Goal: Task Accomplishment & Management: Use online tool/utility

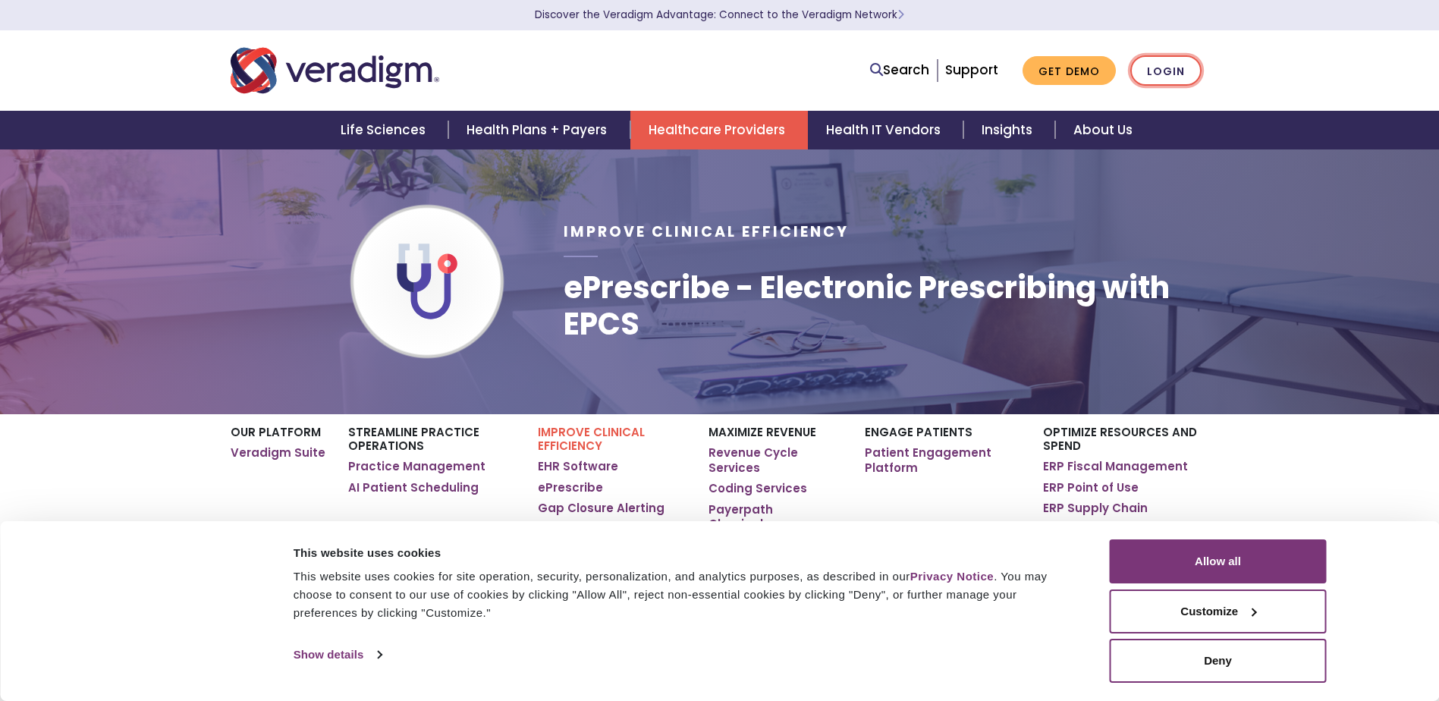
click at [1181, 80] on link "Login" at bounding box center [1165, 70] width 71 height 31
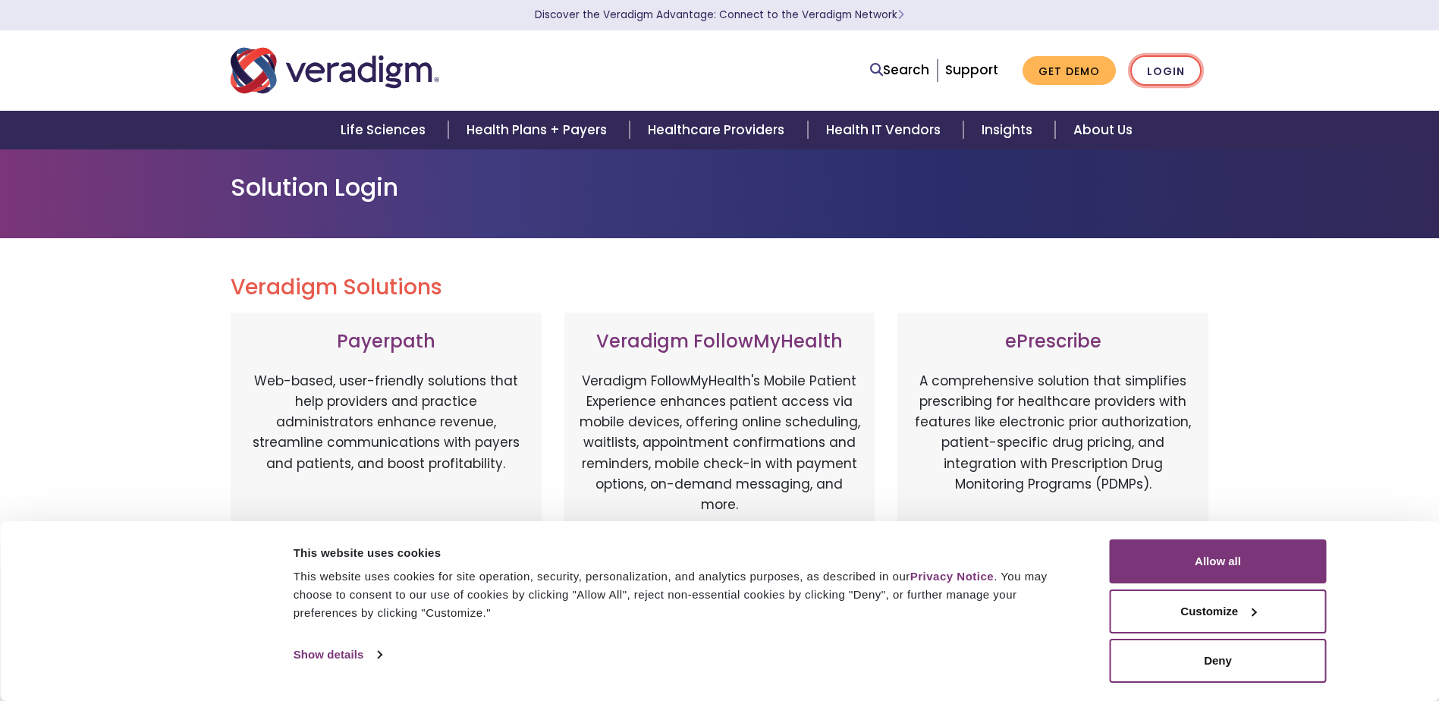
click at [1160, 65] on link "Login" at bounding box center [1165, 70] width 71 height 31
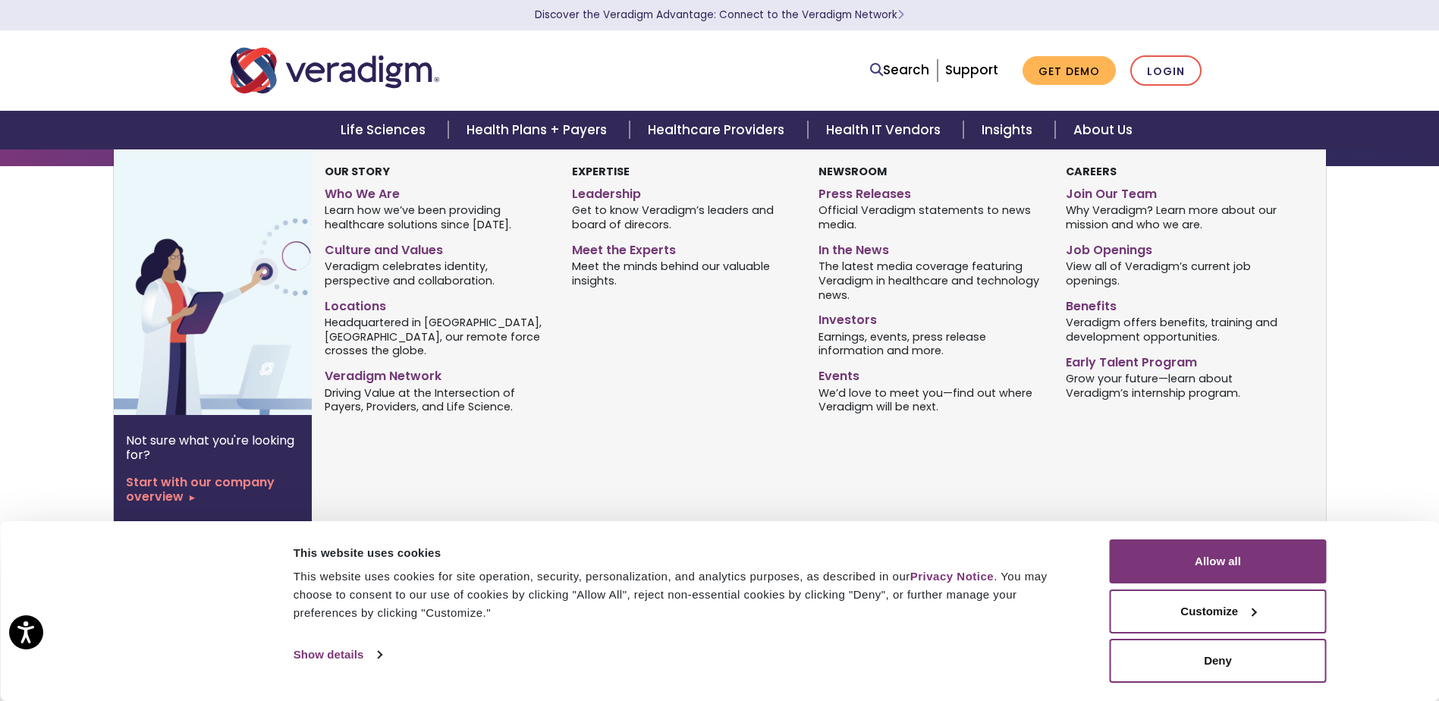
scroll to position [76, 0]
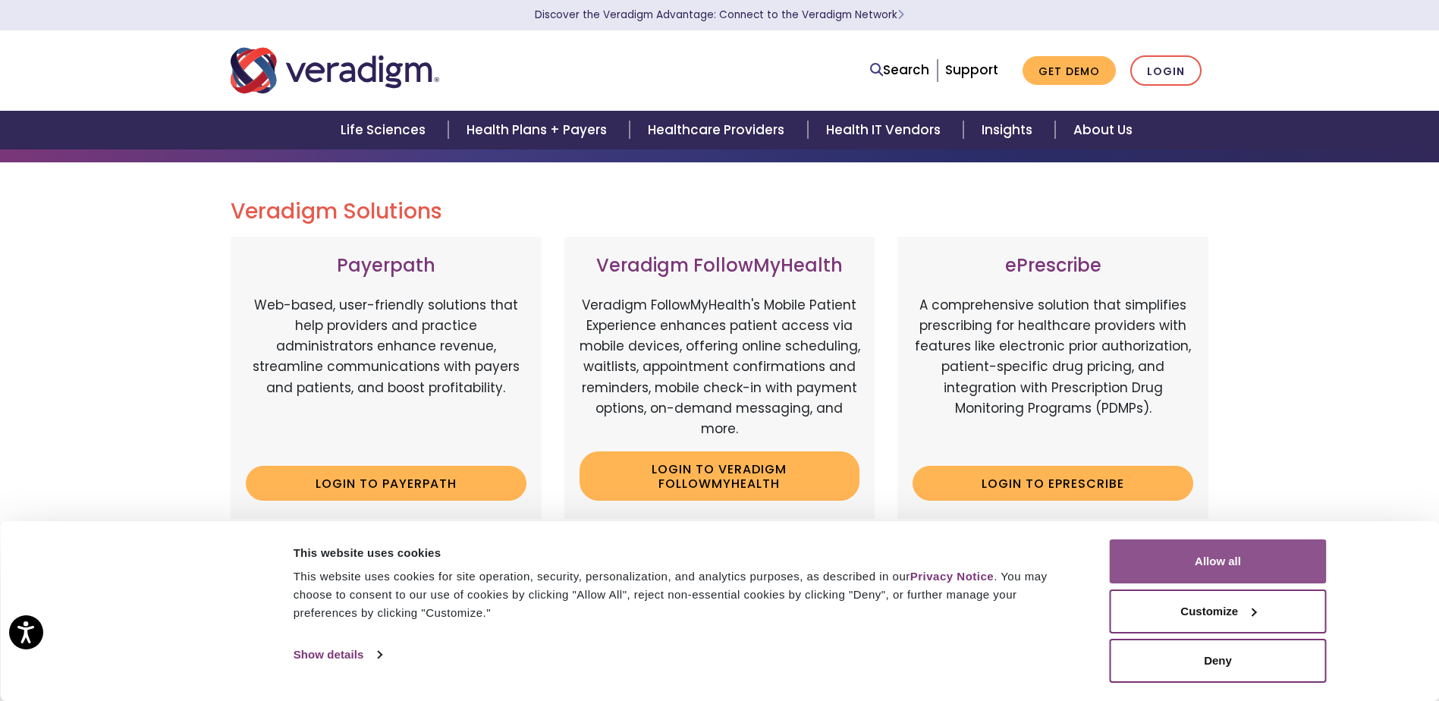
click at [1201, 573] on button "Allow all" at bounding box center [1218, 561] width 217 height 44
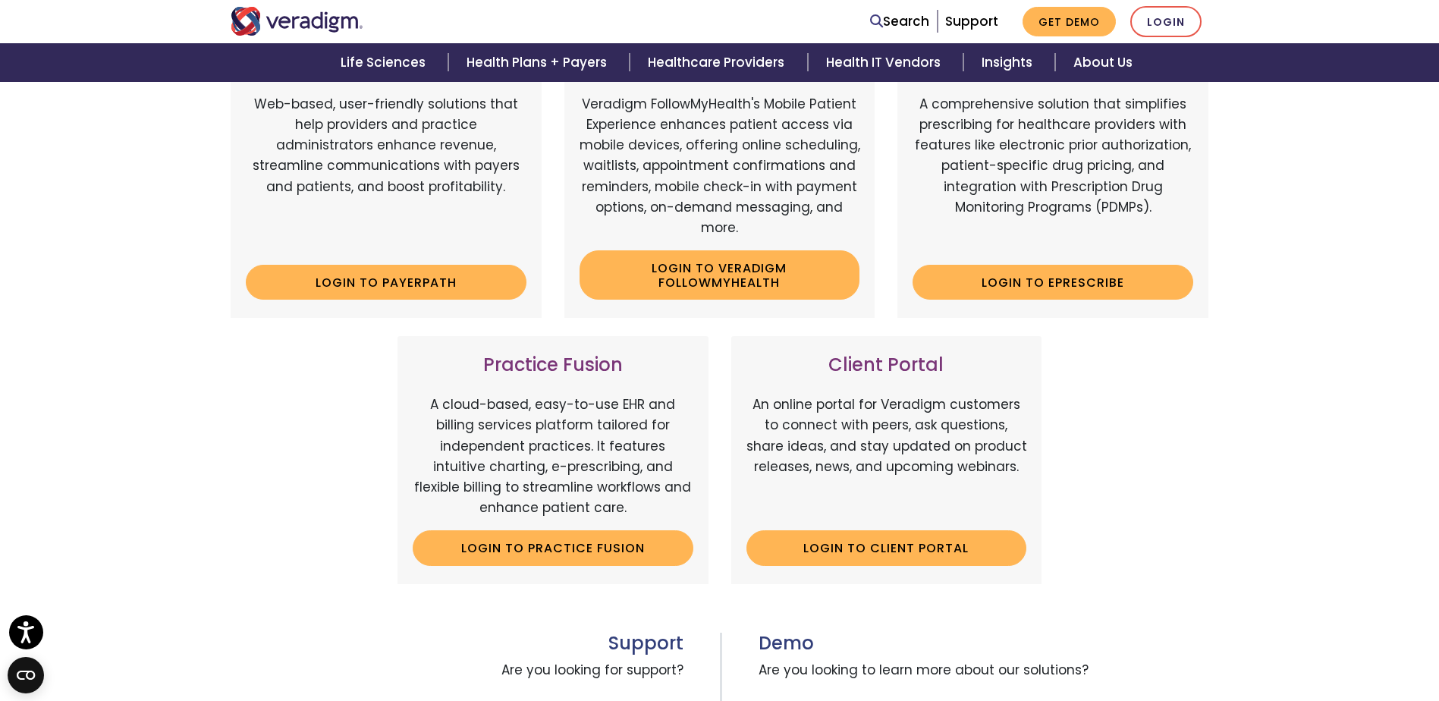
scroll to position [379, 0]
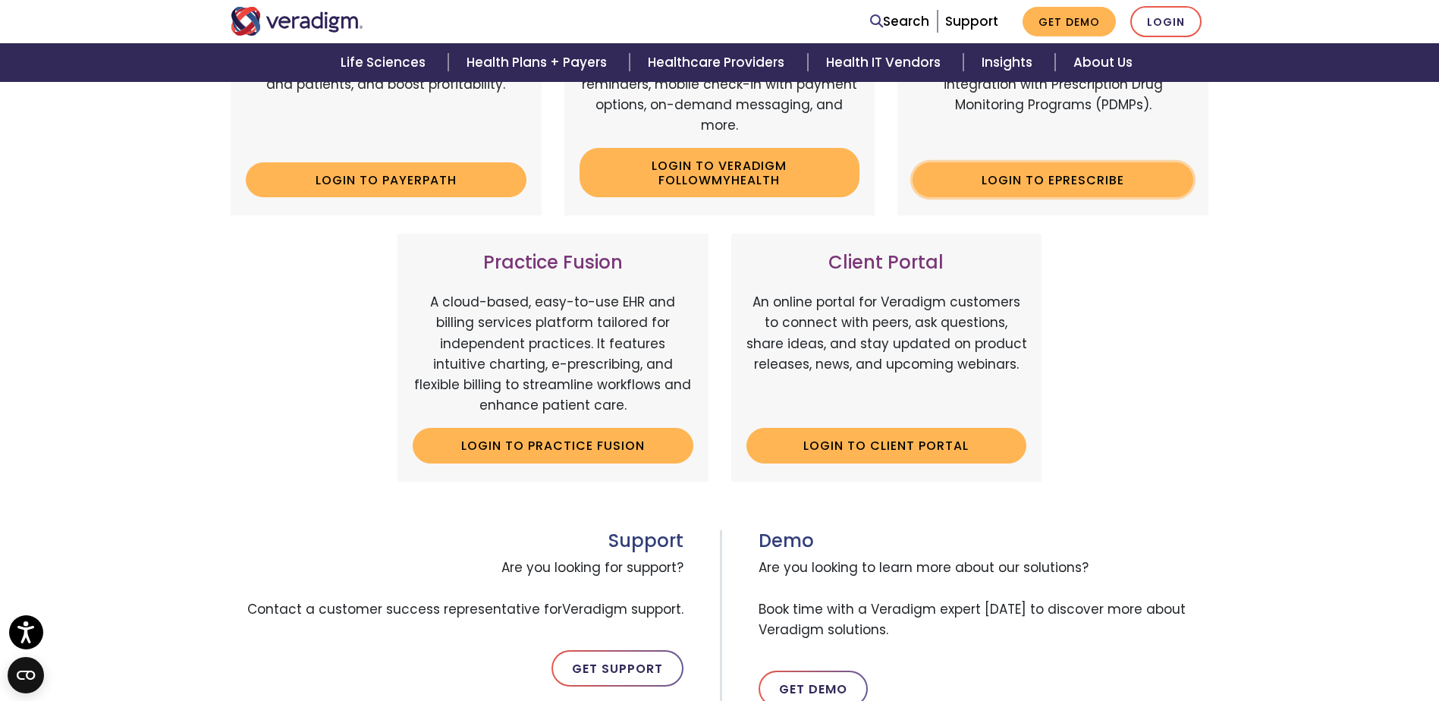
click at [1079, 181] on link "Login to ePrescribe" at bounding box center [1052, 179] width 281 height 35
